Goal: Find specific page/section: Find specific page/section

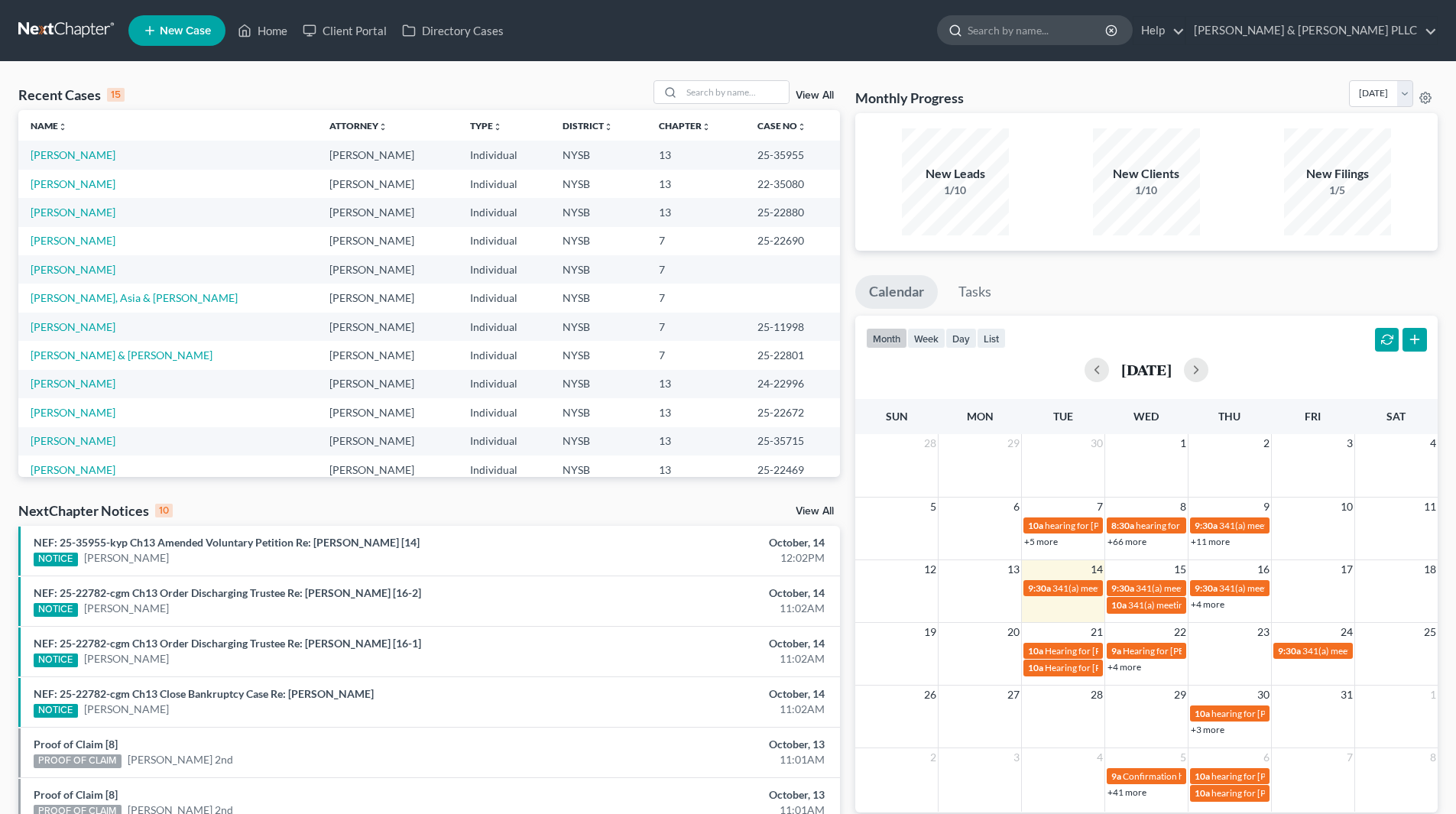
click at [1080, 34] on input "search" at bounding box center [1037, 30] width 140 height 28
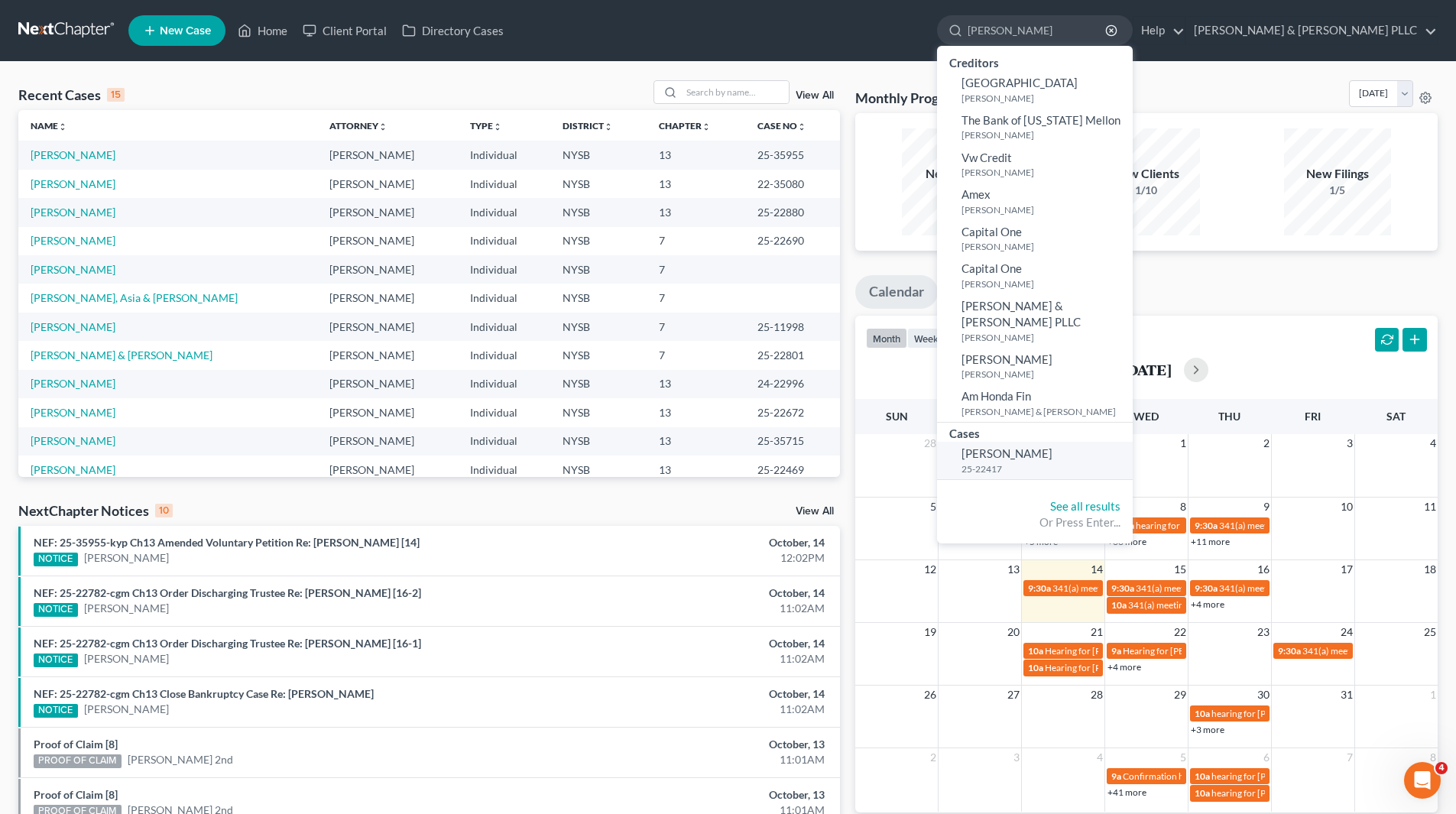
type input "[PERSON_NAME]"
click at [1105, 442] on link "[PERSON_NAME] 25-22417" at bounding box center [1035, 461] width 196 height 38
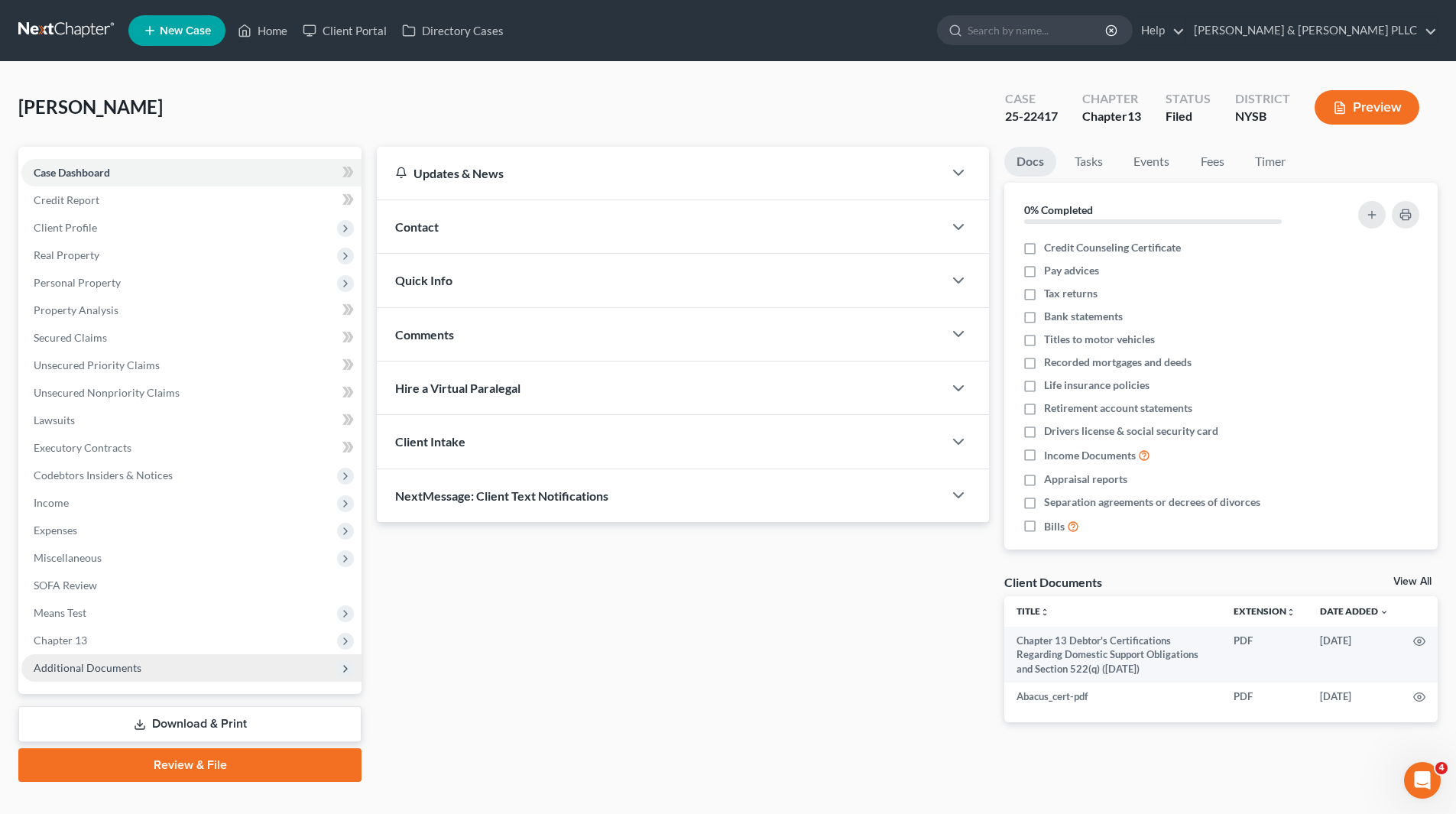
click at [80, 655] on span "Additional Documents" at bounding box center [192, 667] width 340 height 27
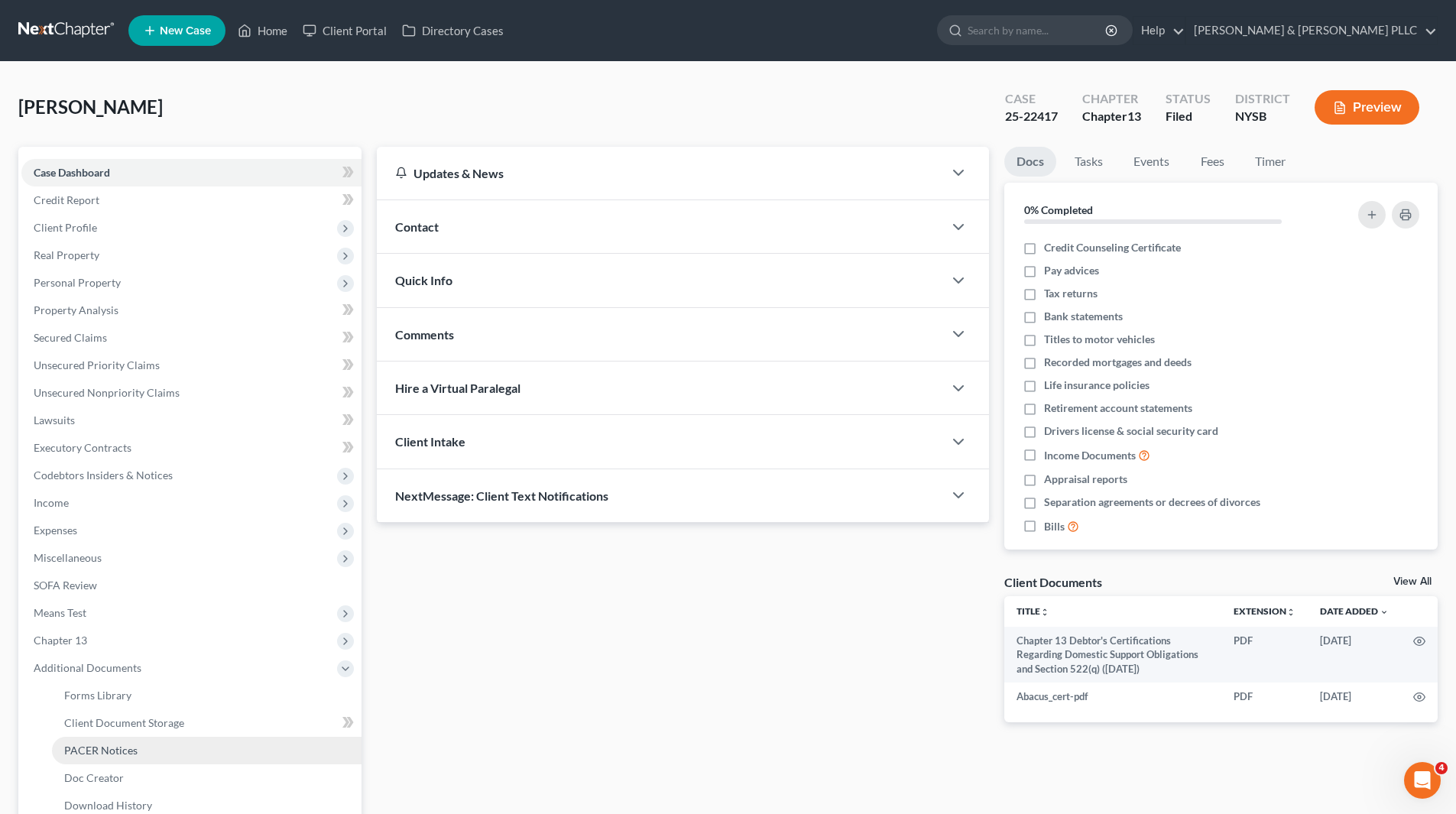
click at [127, 758] on link "PACER Notices" at bounding box center [207, 750] width 310 height 27
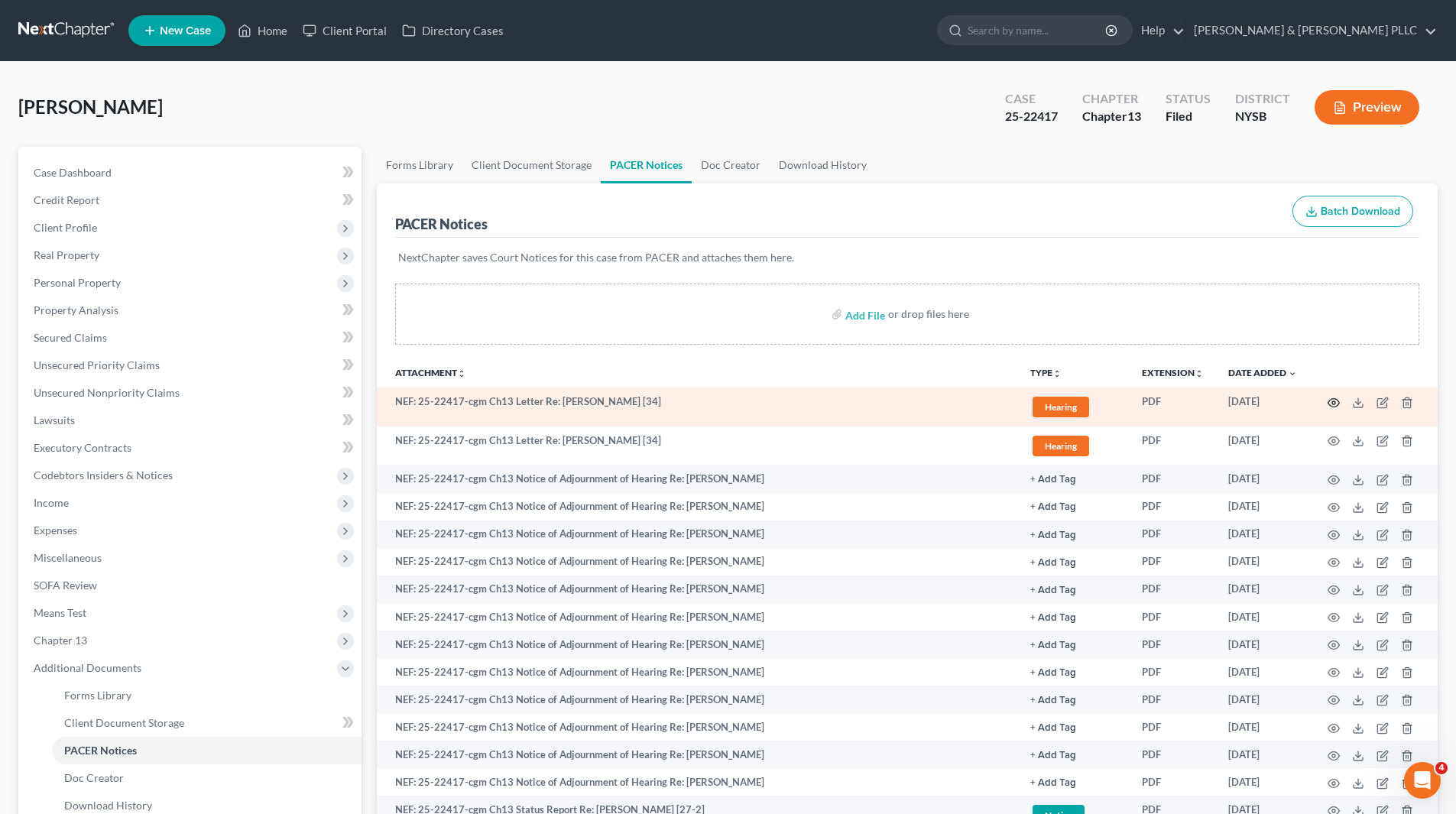
click at [1332, 402] on circle "button" at bounding box center [1333, 402] width 3 height 3
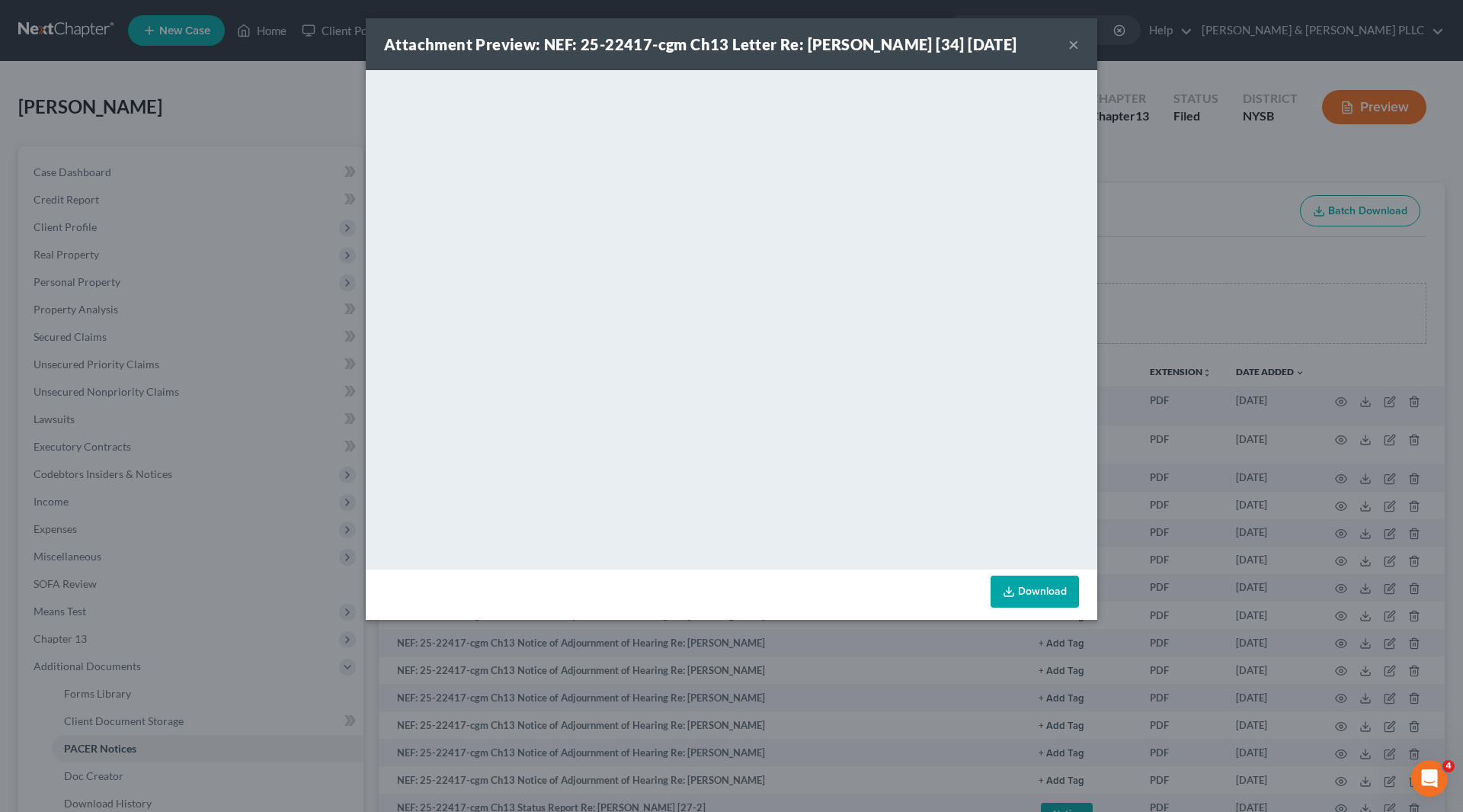
click at [1071, 54] on button "×" at bounding box center [1073, 43] width 10 height 18
